Goal: Information Seeking & Learning: Learn about a topic

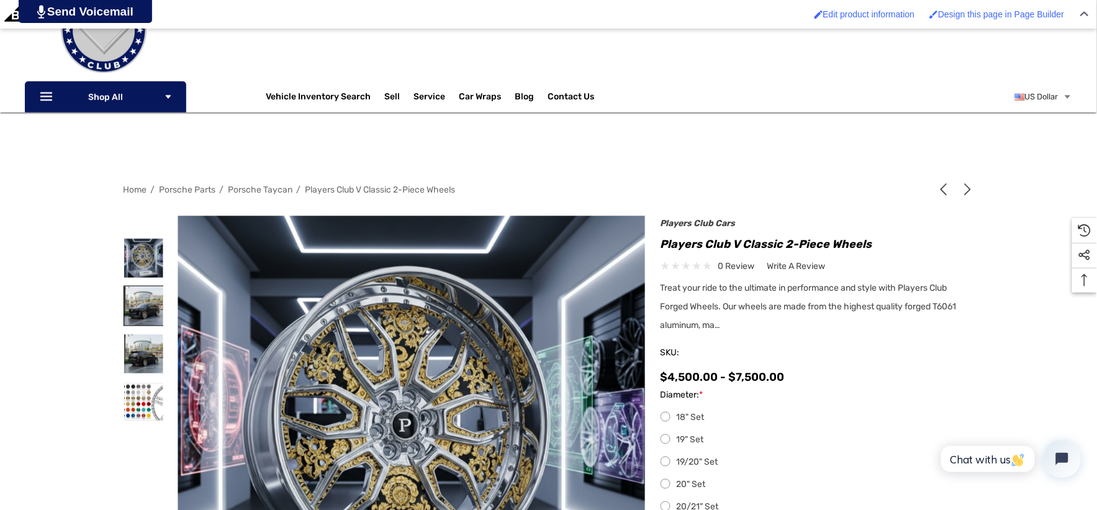
click at [149, 311] on img at bounding box center [143, 305] width 39 height 39
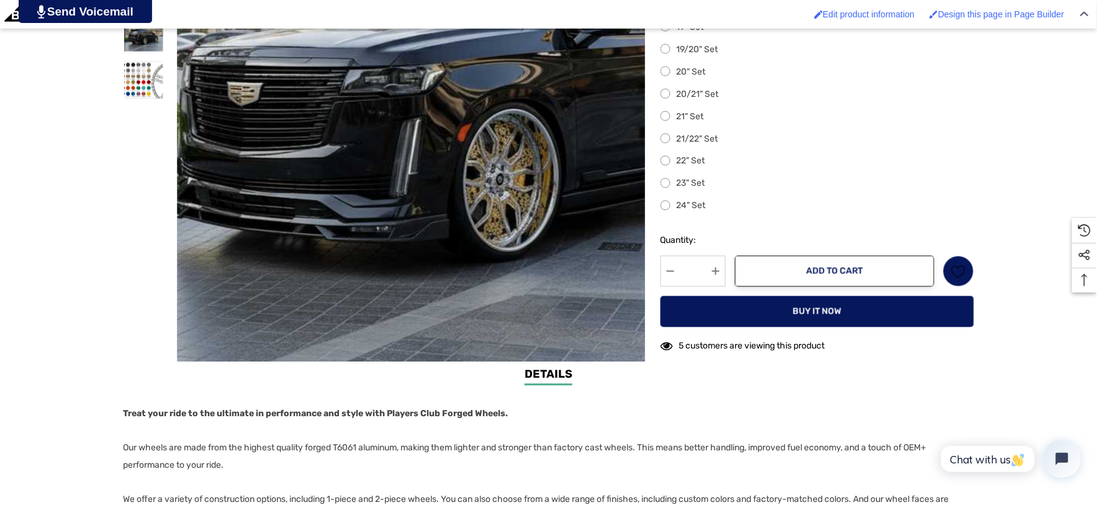
scroll to position [552, 0]
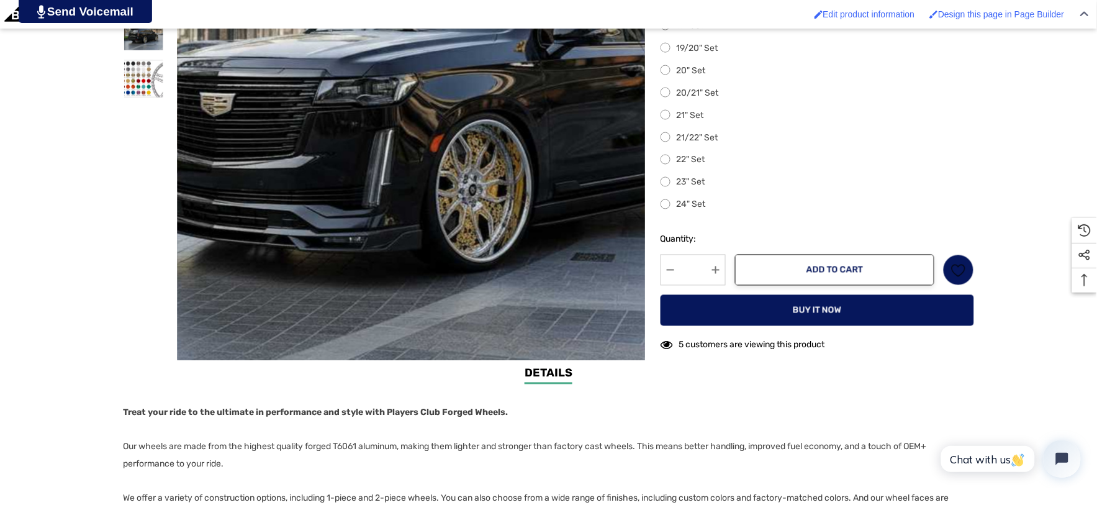
click at [350, 194] on img at bounding box center [454, 14] width 795 height 795
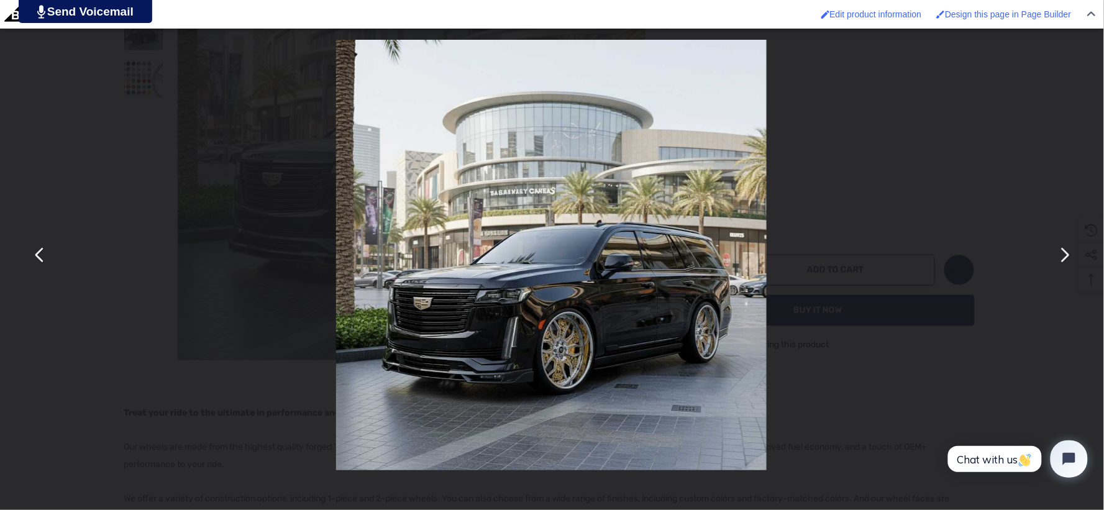
click at [1065, 253] on button "You can close this modal content with the ESC key" at bounding box center [1064, 255] width 30 height 30
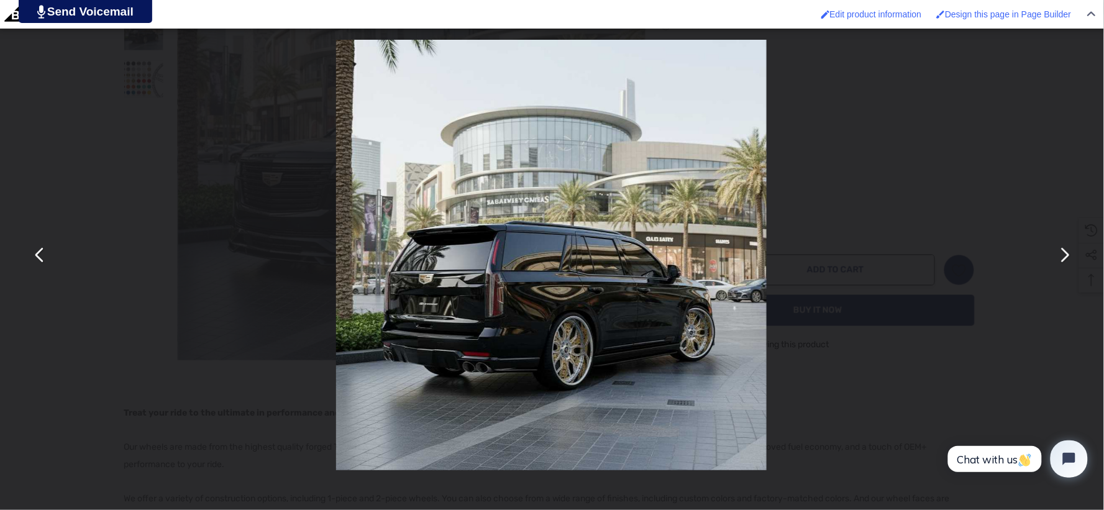
click at [44, 251] on button "You can close this modal content with the ESC key" at bounding box center [40, 255] width 30 height 30
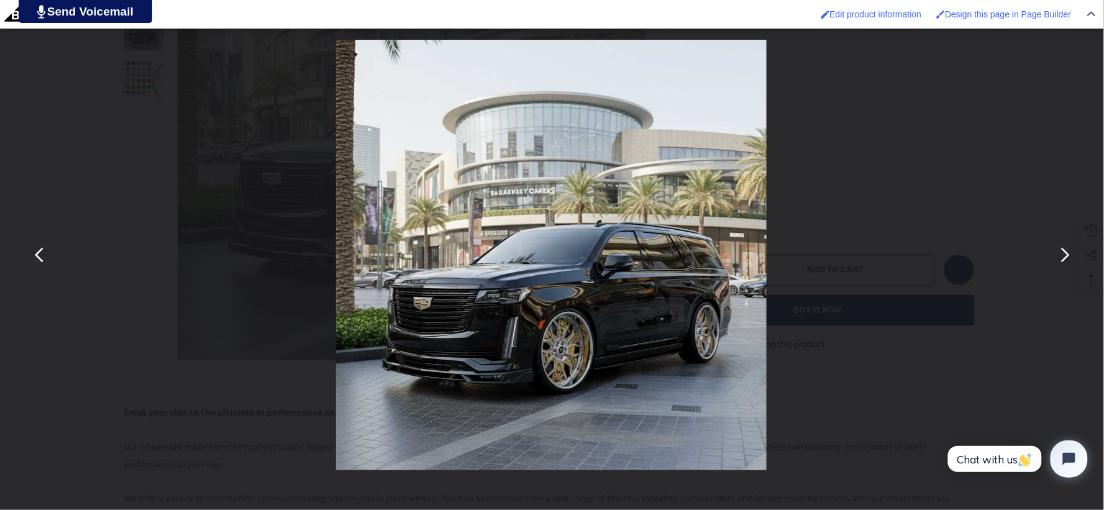
click at [1057, 253] on button "You can close this modal content with the ESC key" at bounding box center [1064, 255] width 30 height 30
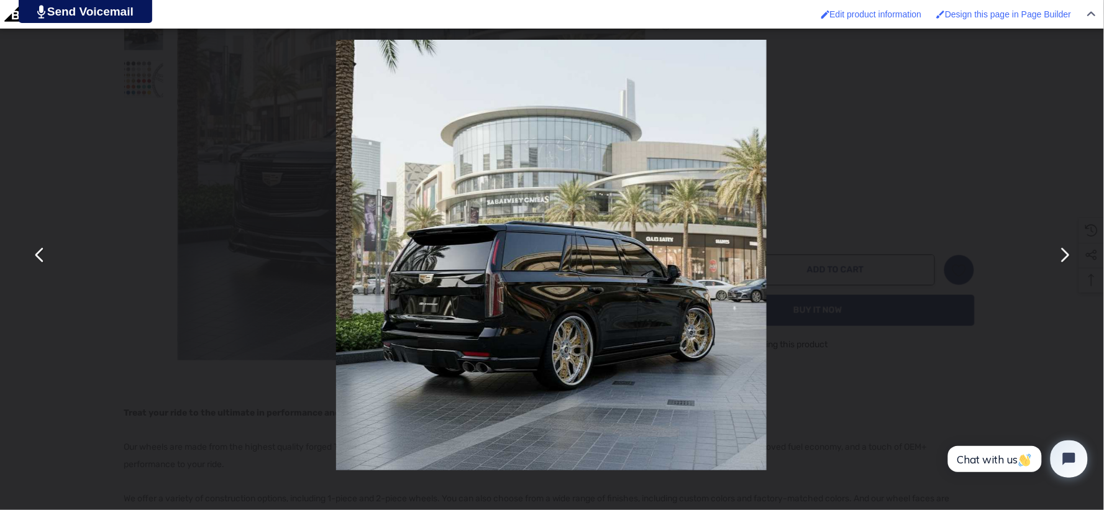
click at [402, 314] on img "You can close this modal content with the ESC key" at bounding box center [551, 255] width 430 height 430
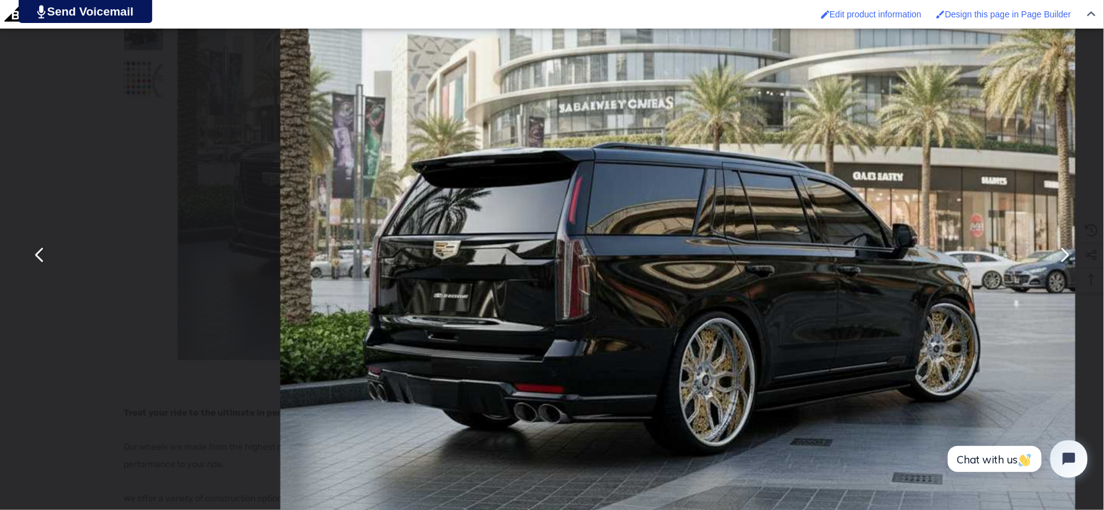
click at [402, 314] on img "You can close this modal content with the ESC key" at bounding box center [677, 205] width 795 height 795
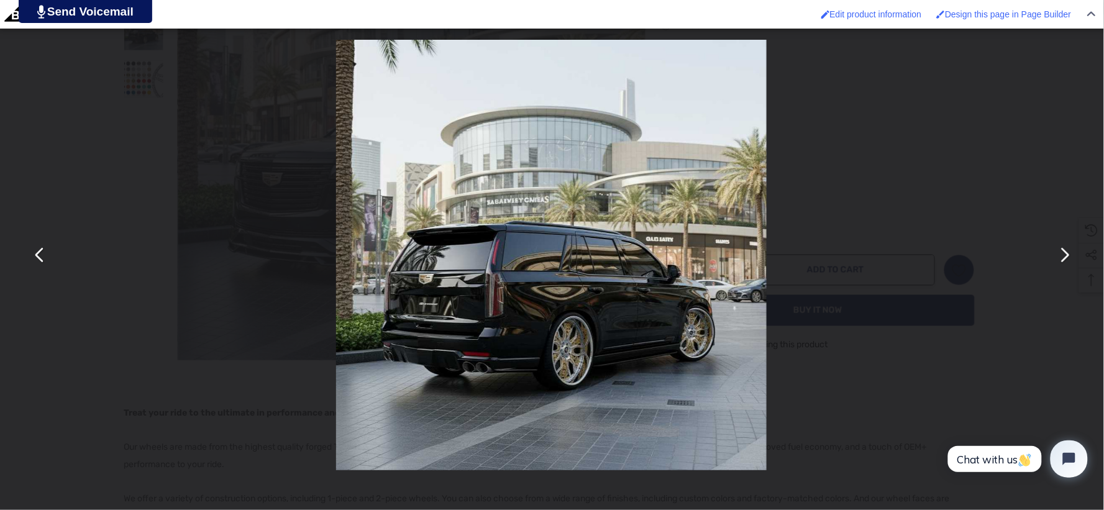
click at [51, 250] on button "You can close this modal content with the ESC key" at bounding box center [40, 255] width 30 height 30
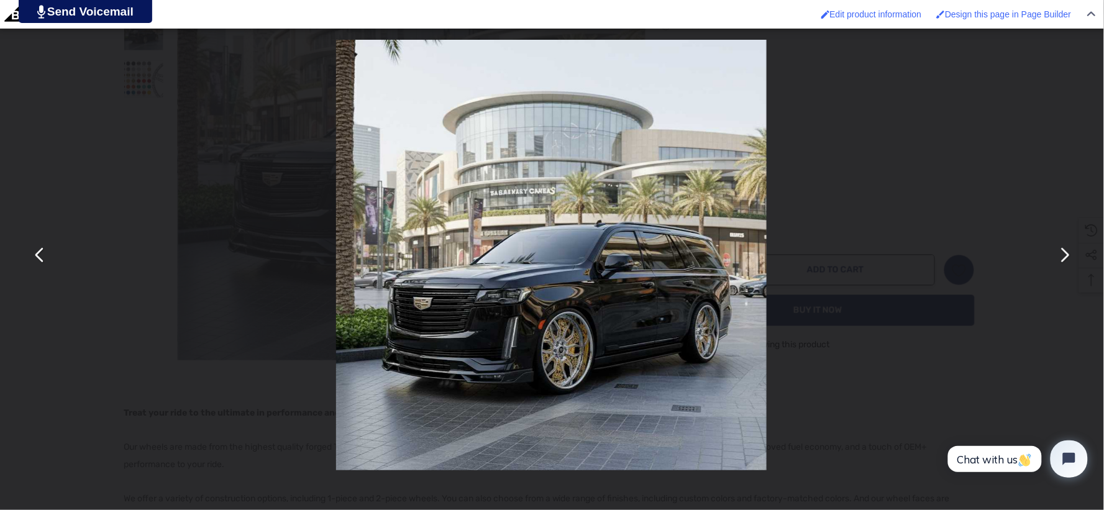
click at [57, 188] on div "You can close this modal content with the ESC key" at bounding box center [551, 255] width 1104 height 510
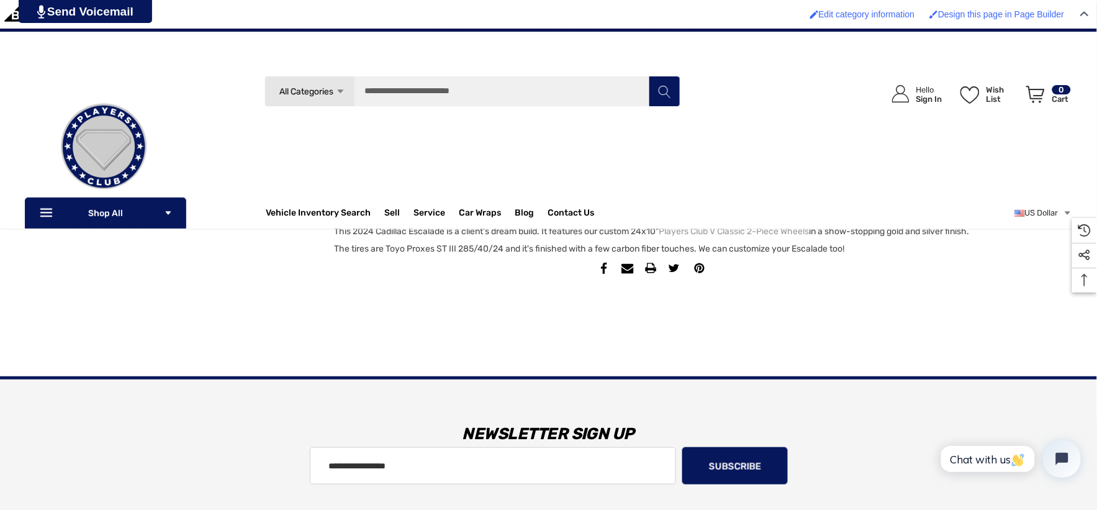
scroll to position [1406, 0]
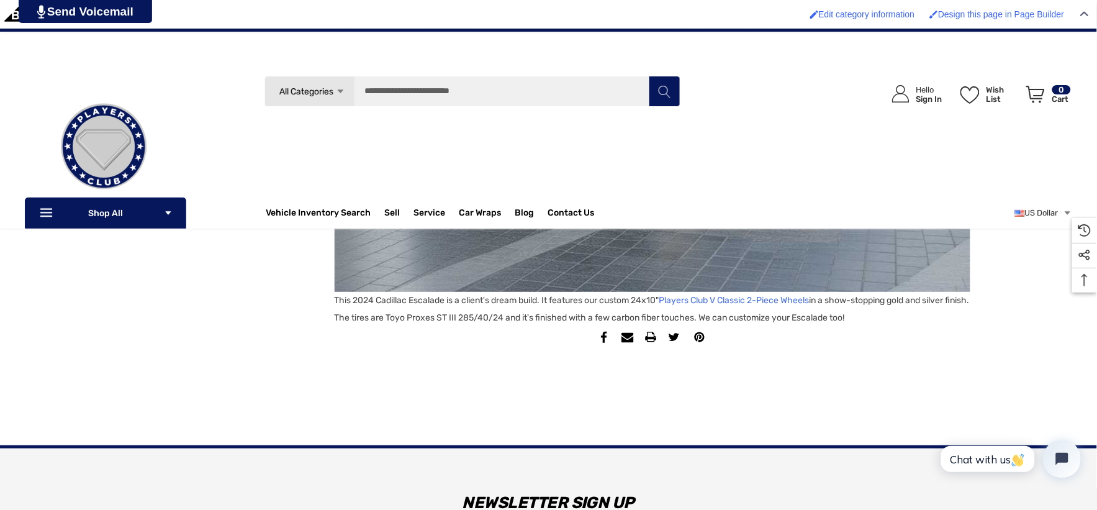
click at [768, 299] on link "Players Club V Classic 2-Piece Wheels" at bounding box center [735, 300] width 150 height 17
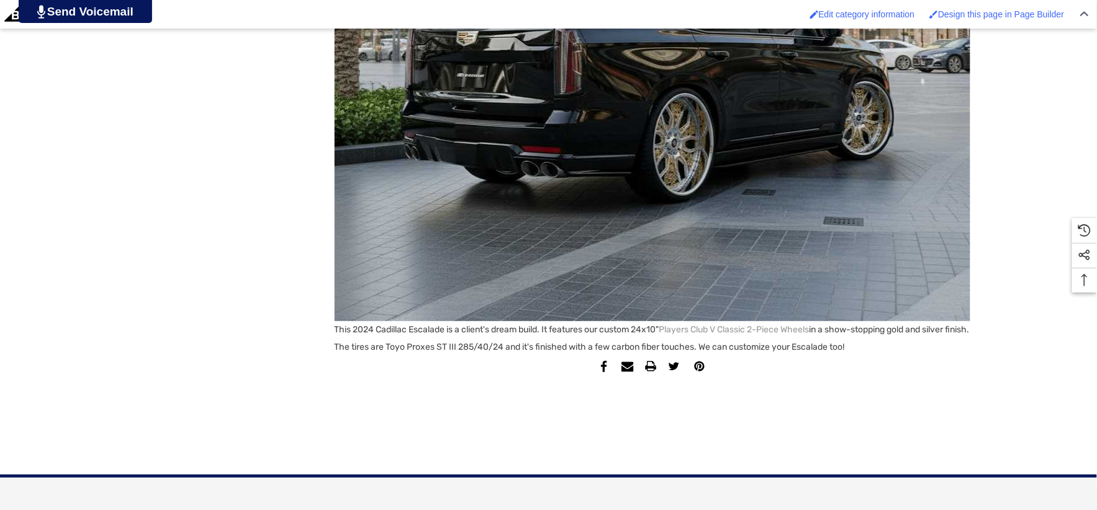
click at [501, 202] on img at bounding box center [653, 3] width 636 height 636
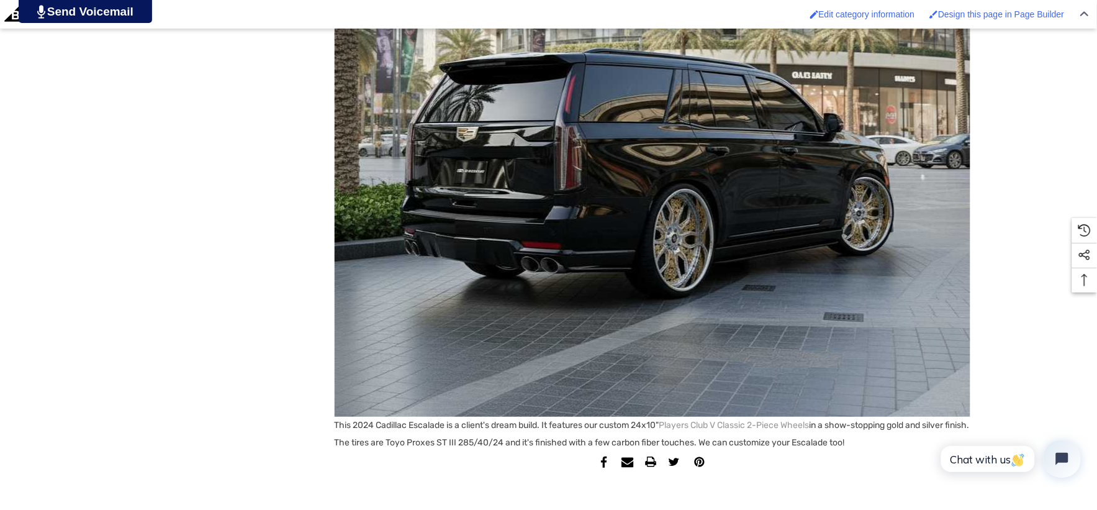
scroll to position [1311, 0]
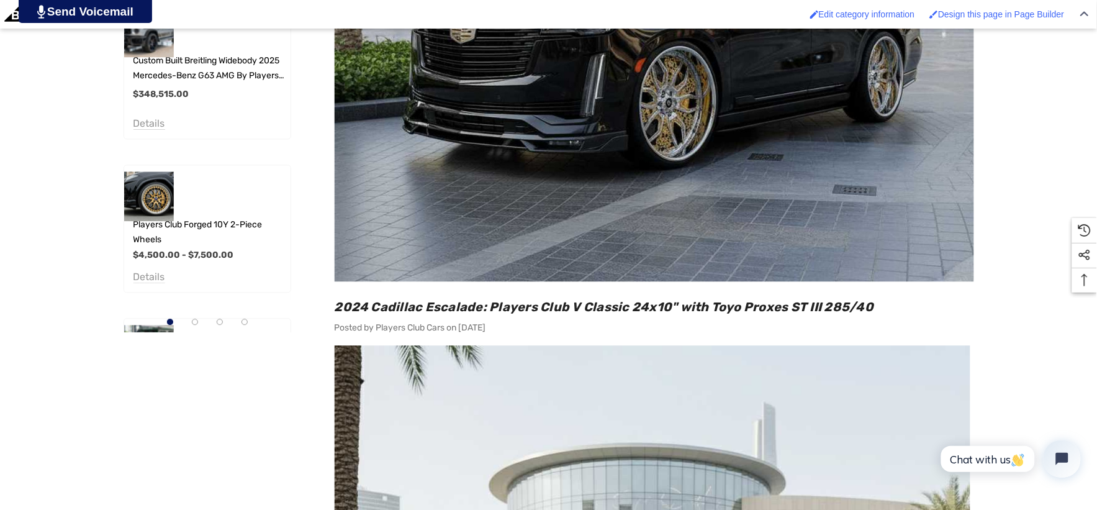
scroll to position [828, 0]
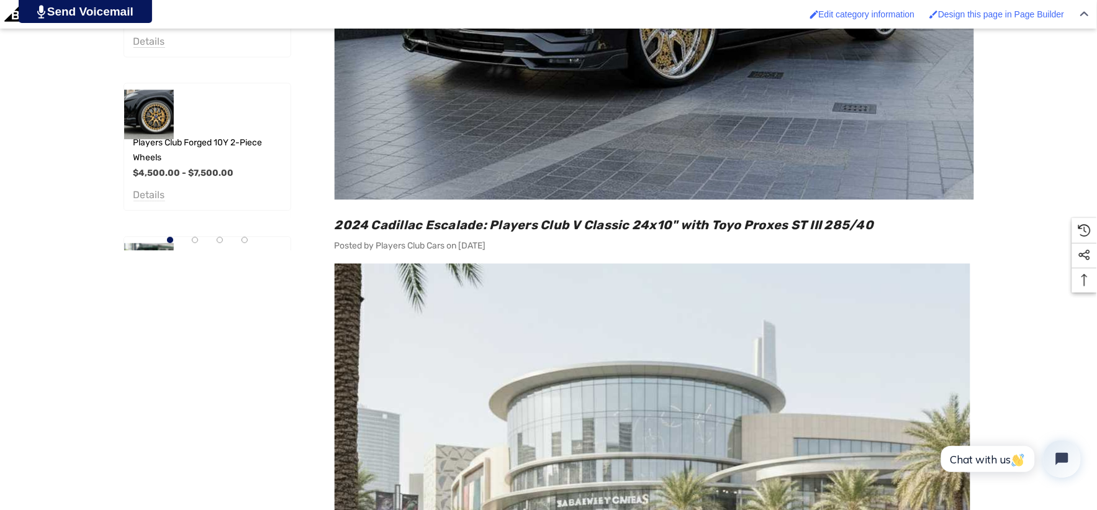
click at [330, 222] on main "Sidebar Sidebar Sidebar 2024 Cadillac Escalade: Players Club V Classic 24x10" w…" at bounding box center [643, 258] width 661 height 1407
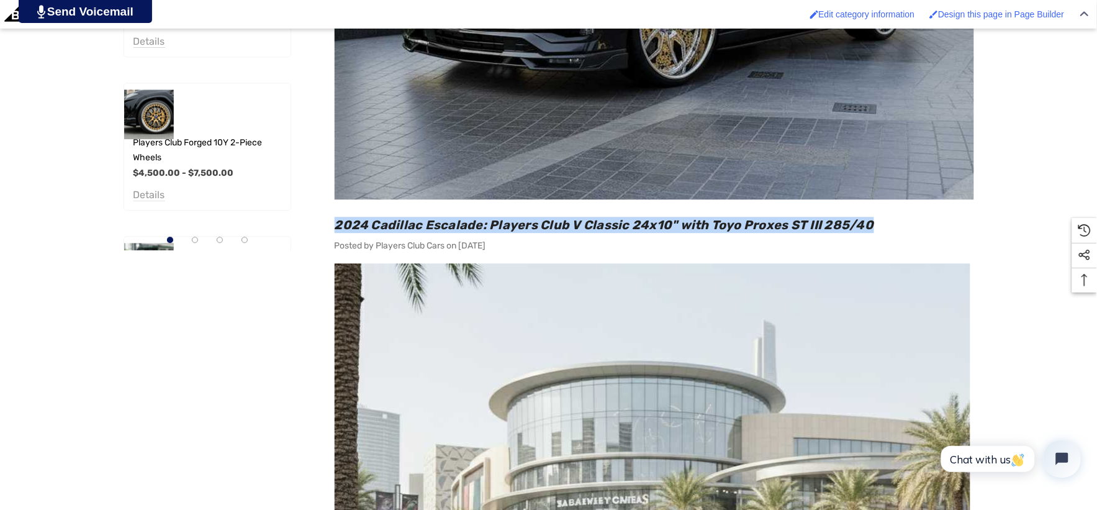
click at [883, 224] on h2 "2024 Cadillac Escalade: Players Club V Classic 24x10" with Toyo Proxes ST III 2…" at bounding box center [655, 225] width 640 height 16
copy span "2024 Cadillac Escalade: Players Club V Classic 24x10" with Toyo Proxes ST III 2…"
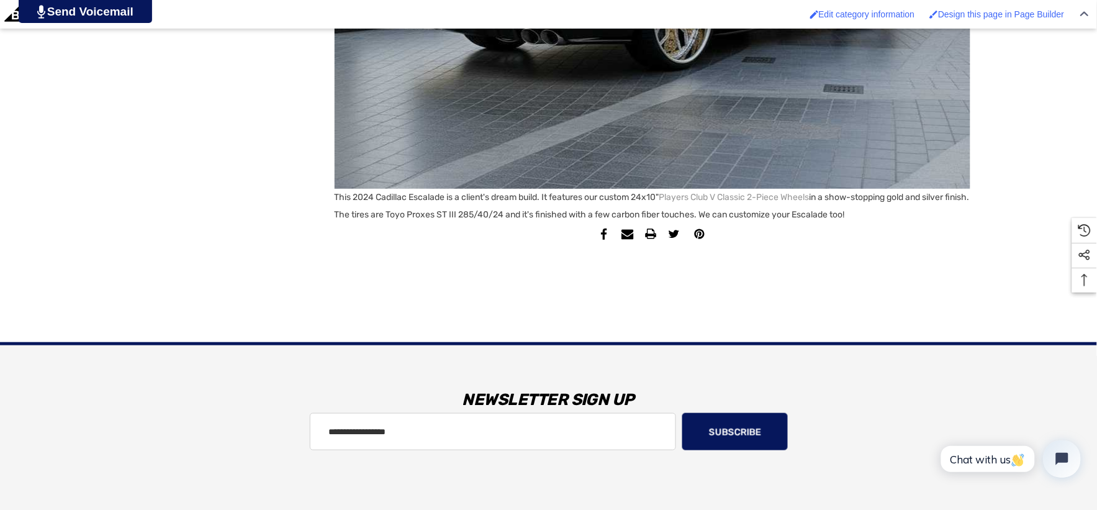
scroll to position [1656, 0]
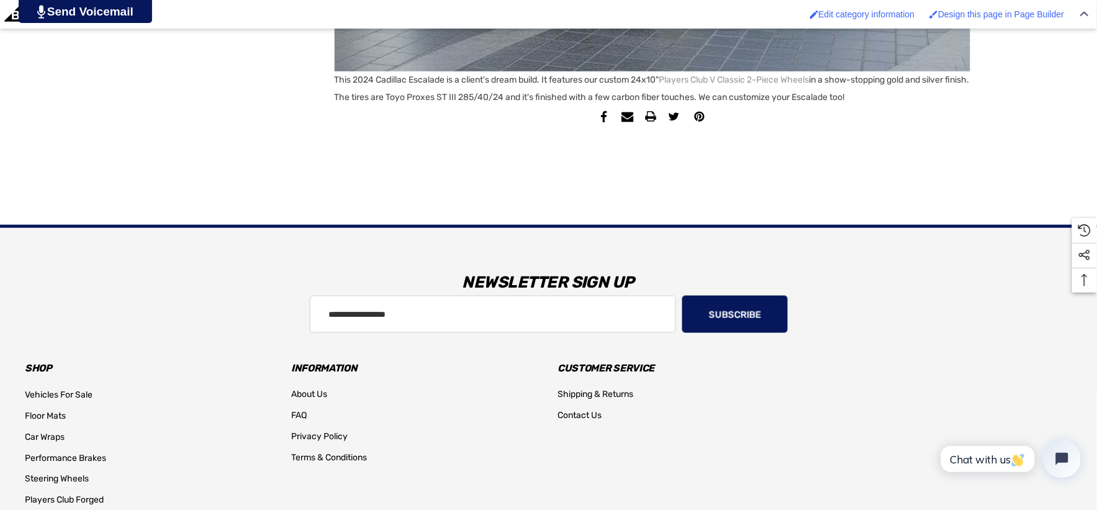
copy p "This 2024 Cadillac Escalade is a client's dream build. It features our custom 2…"
